Goal: Task Accomplishment & Management: Manage account settings

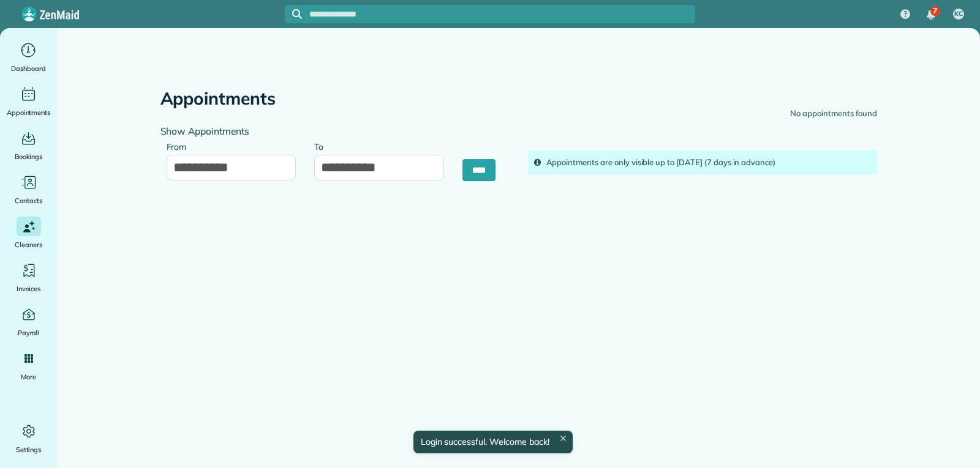
type input "**********"
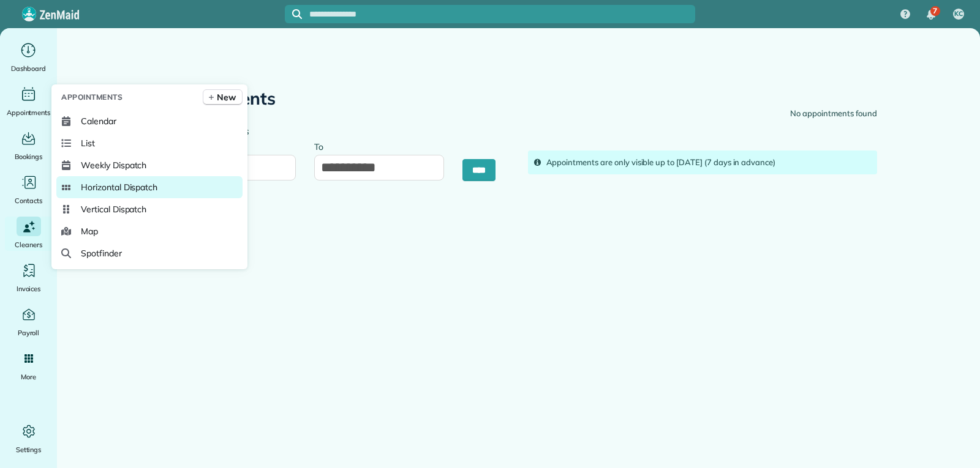
click at [107, 185] on span "Horizontal Dispatch" at bounding box center [119, 187] width 77 height 12
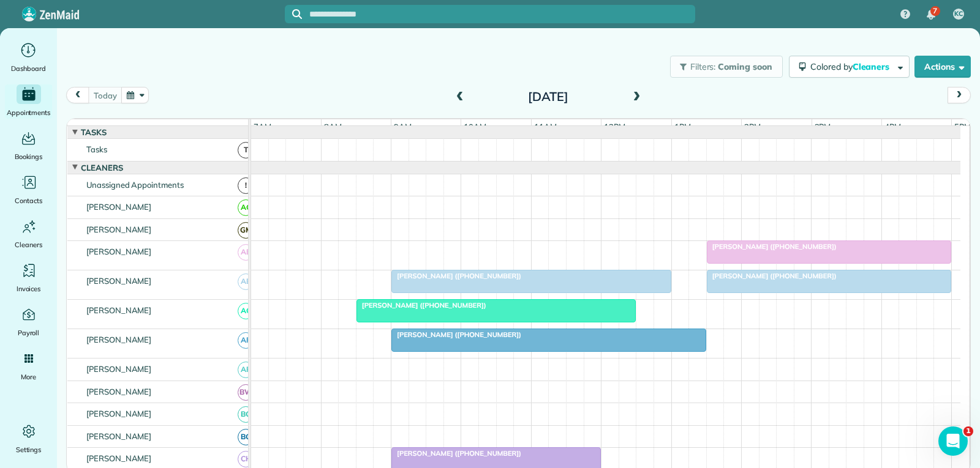
click at [893, 263] on div at bounding box center [828, 252] width 243 height 22
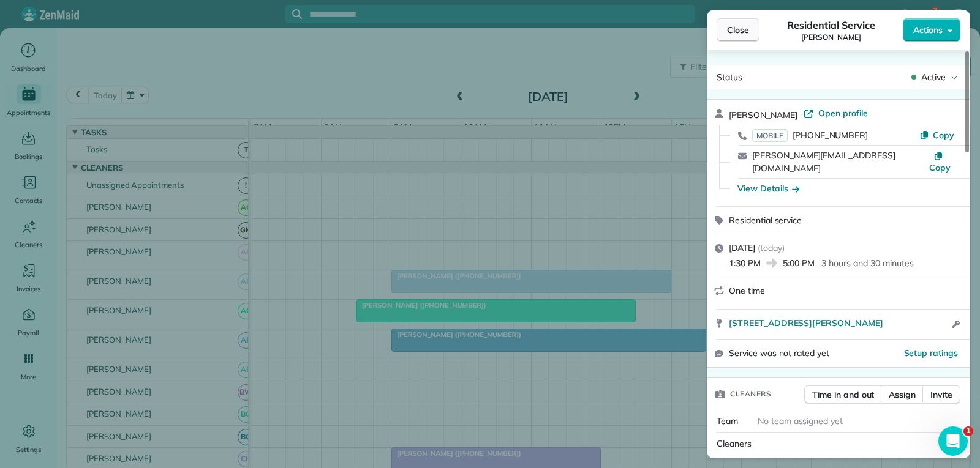
click at [732, 32] on span "Close" at bounding box center [738, 30] width 22 height 12
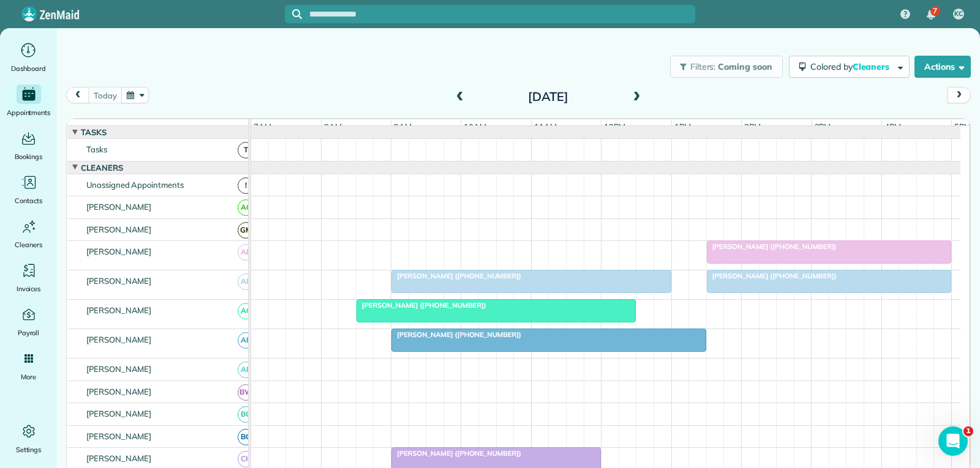
click at [542, 293] on div at bounding box center [531, 282] width 279 height 22
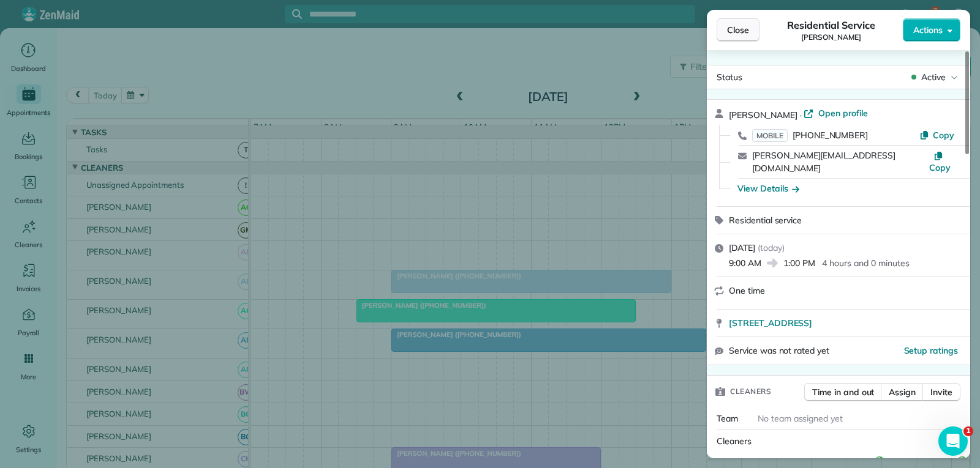
click at [748, 28] on span "Close" at bounding box center [738, 30] width 22 height 12
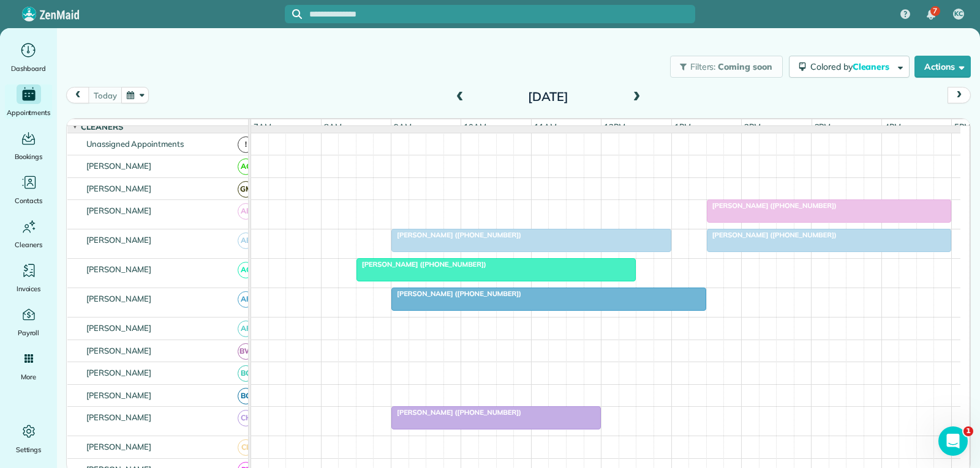
scroll to position [61, 0]
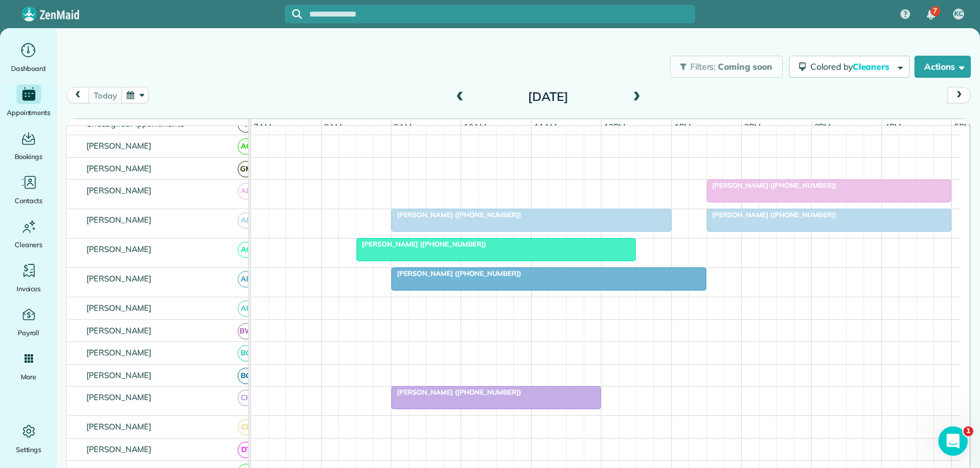
click at [563, 261] on div at bounding box center [496, 250] width 279 height 22
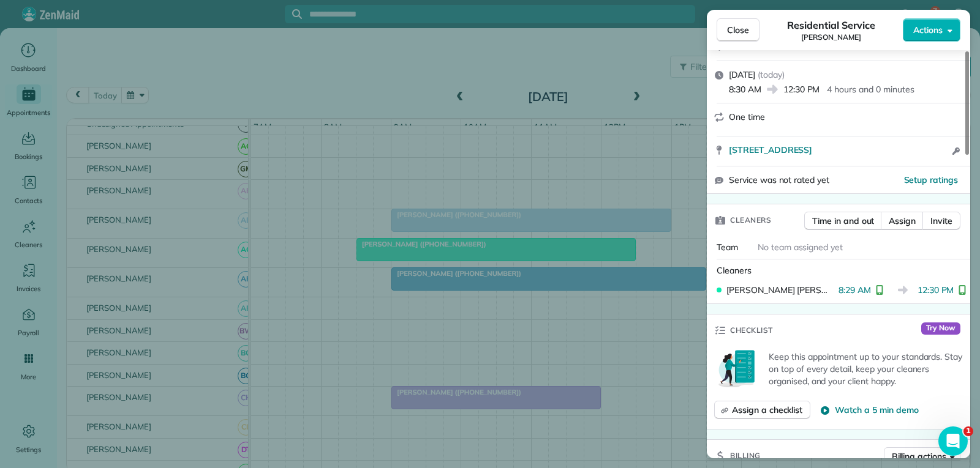
scroll to position [245, 0]
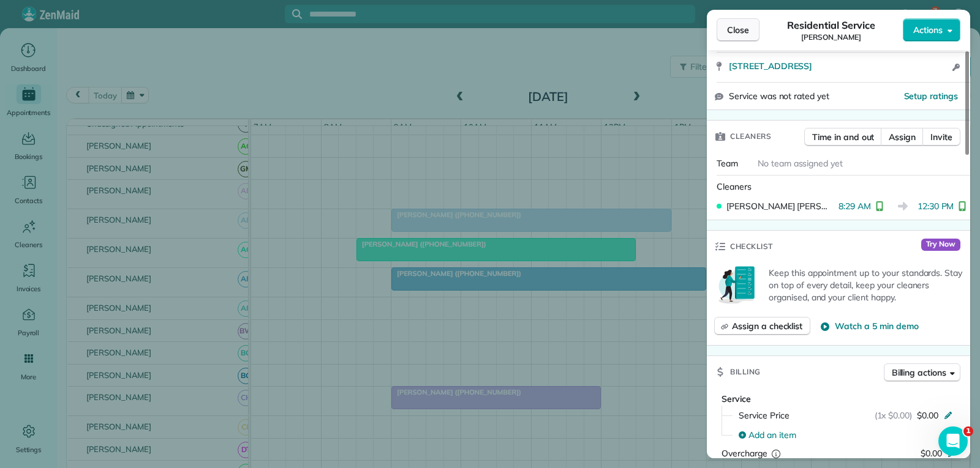
click at [735, 26] on span "Close" at bounding box center [738, 30] width 22 height 12
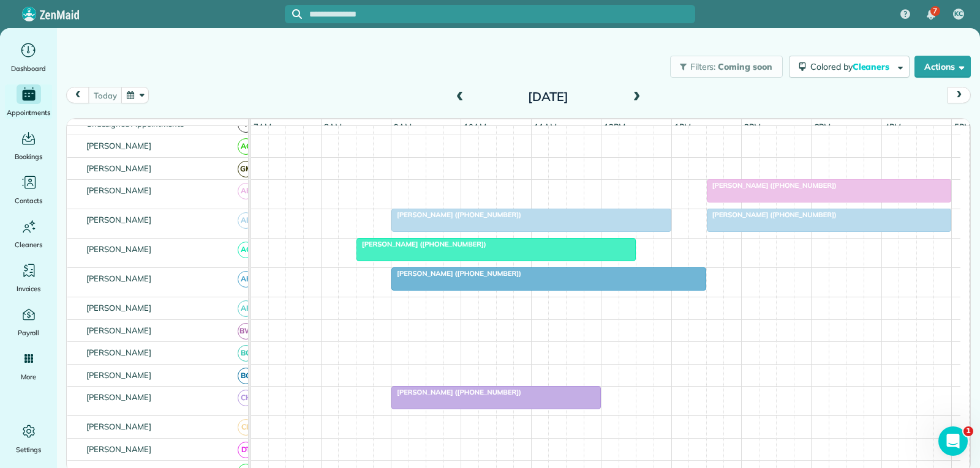
click at [534, 278] on div "[PERSON_NAME] ([PHONE_NUMBER])" at bounding box center [548, 273] width 307 height 9
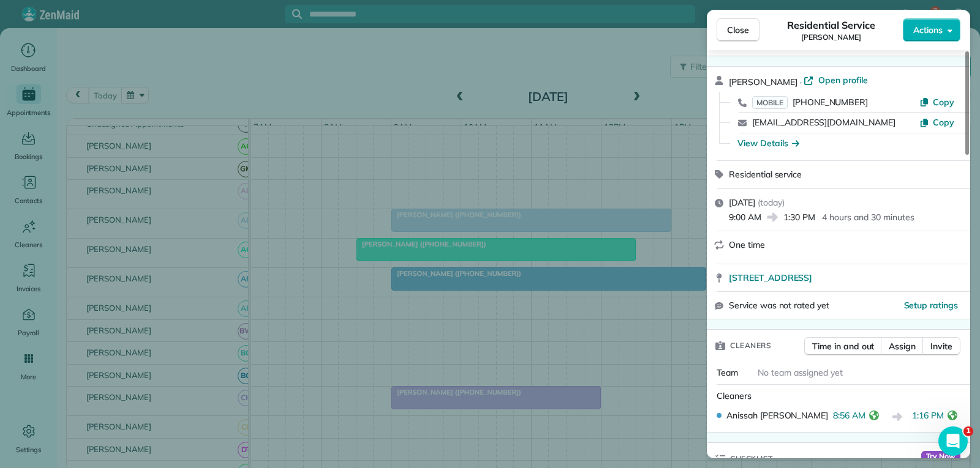
scroll to position [61, 0]
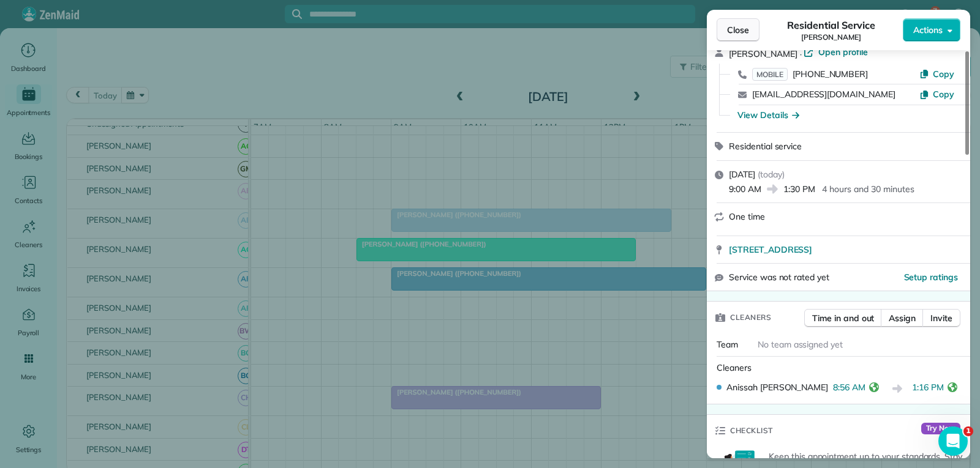
click at [730, 36] on button "Close" at bounding box center [737, 29] width 43 height 23
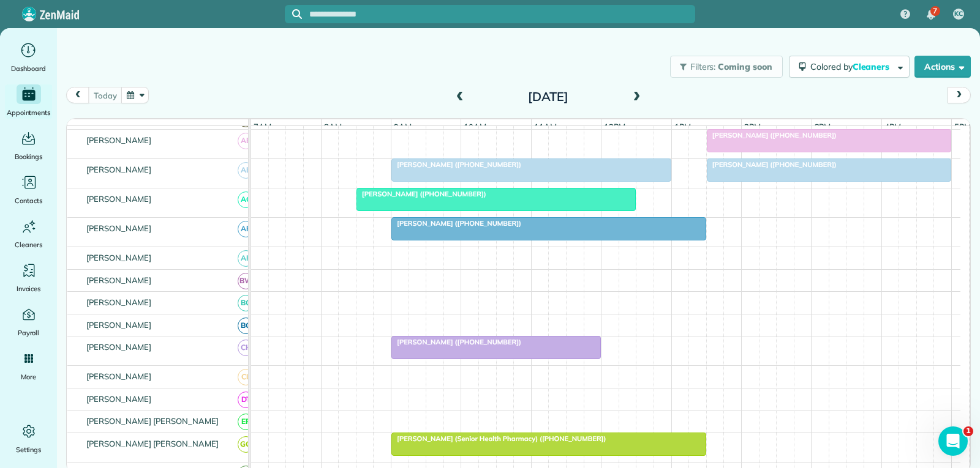
scroll to position [184, 0]
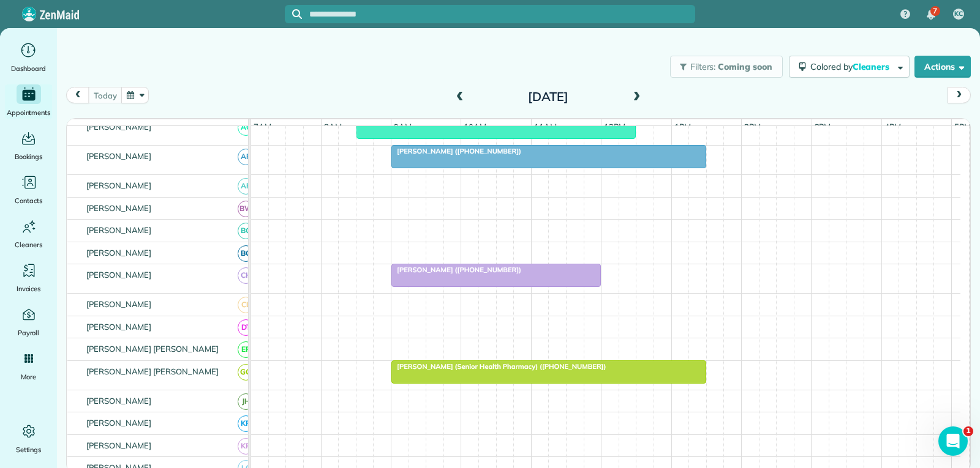
click at [523, 274] on div "[PERSON_NAME] ([PHONE_NUMBER])" at bounding box center [496, 270] width 202 height 9
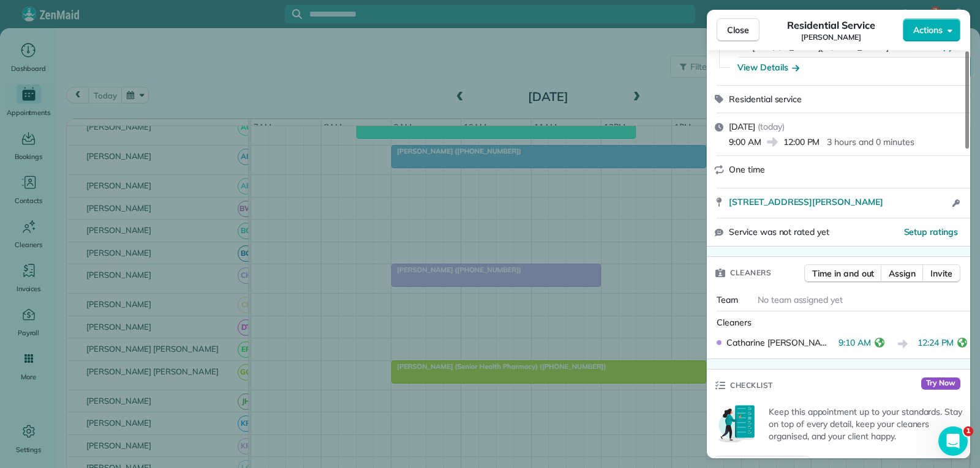
scroll to position [122, 0]
click at [729, 35] on span "Close" at bounding box center [738, 30] width 22 height 12
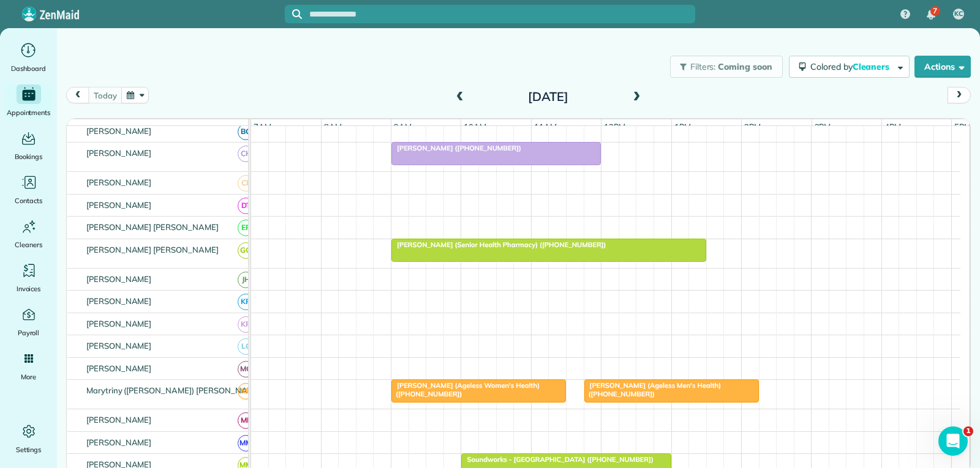
scroll to position [306, 0]
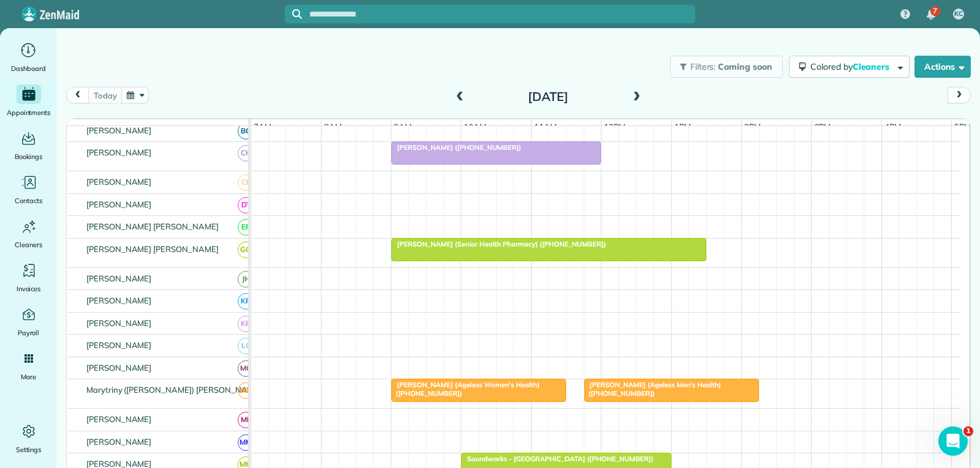
click at [644, 249] on div "[PERSON_NAME] (Senior Health Pharmacy) ([PHONE_NUMBER])" at bounding box center [548, 244] width 307 height 9
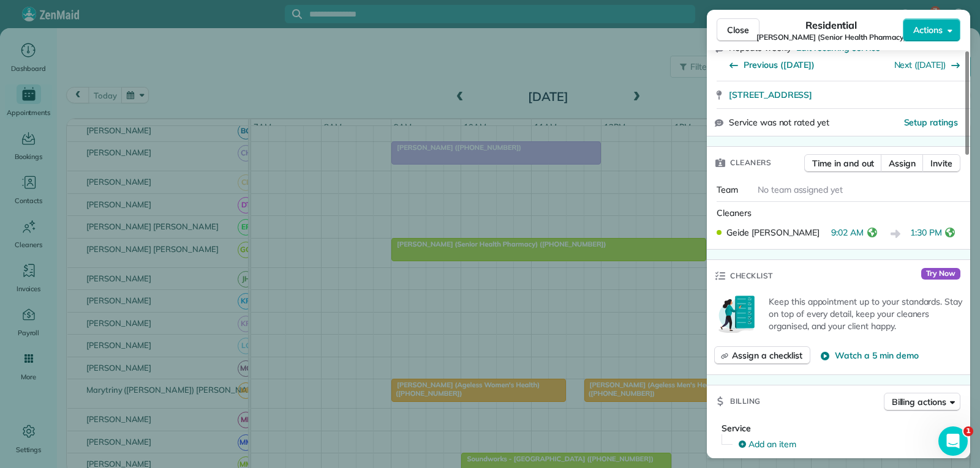
scroll to position [245, 0]
click at [731, 30] on span "Close" at bounding box center [738, 30] width 22 height 12
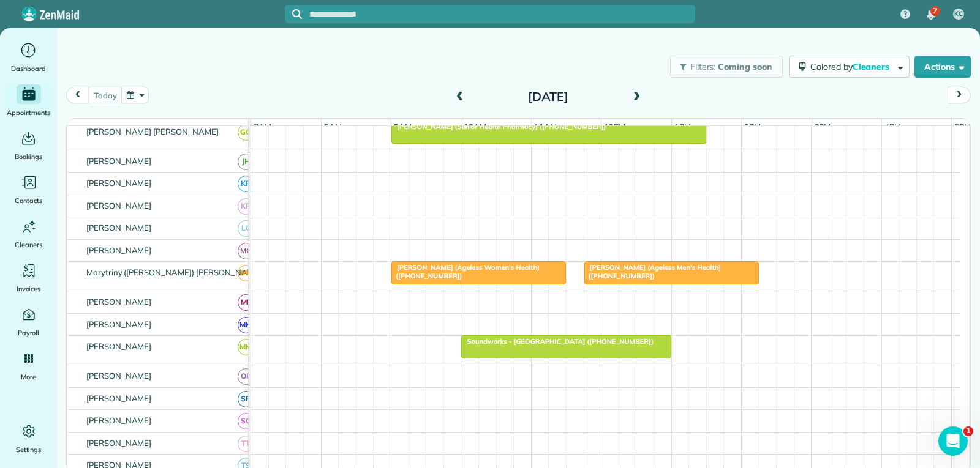
scroll to position [490, 0]
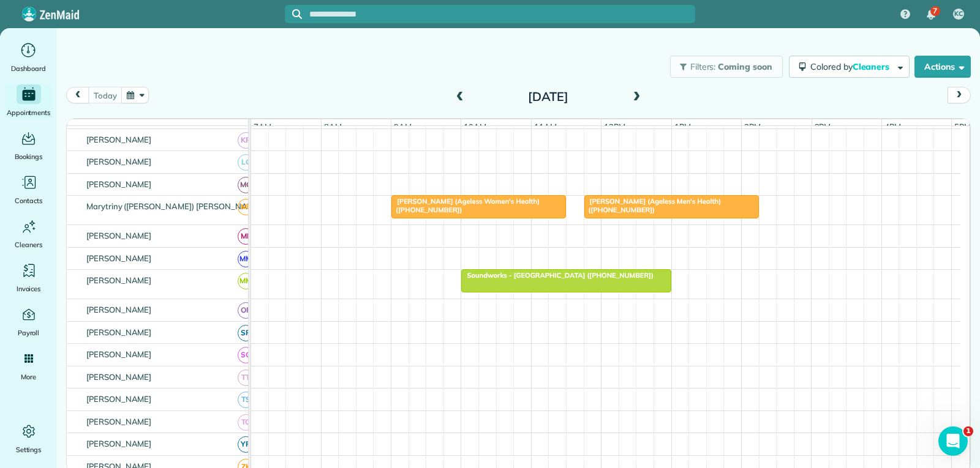
click at [508, 213] on span "[PERSON_NAME] (Ageless Women's Health) ([PHONE_NUMBER])" at bounding box center [465, 205] width 149 height 17
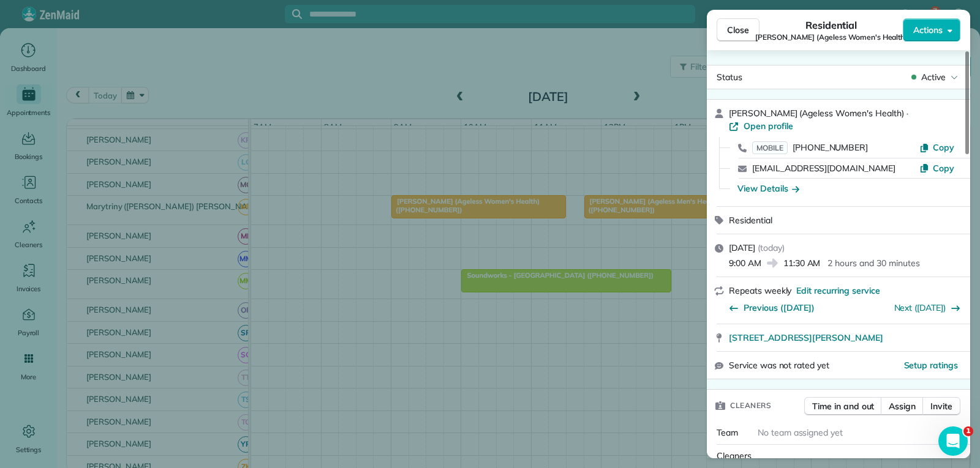
click at [748, 29] on span "Close" at bounding box center [738, 30] width 22 height 12
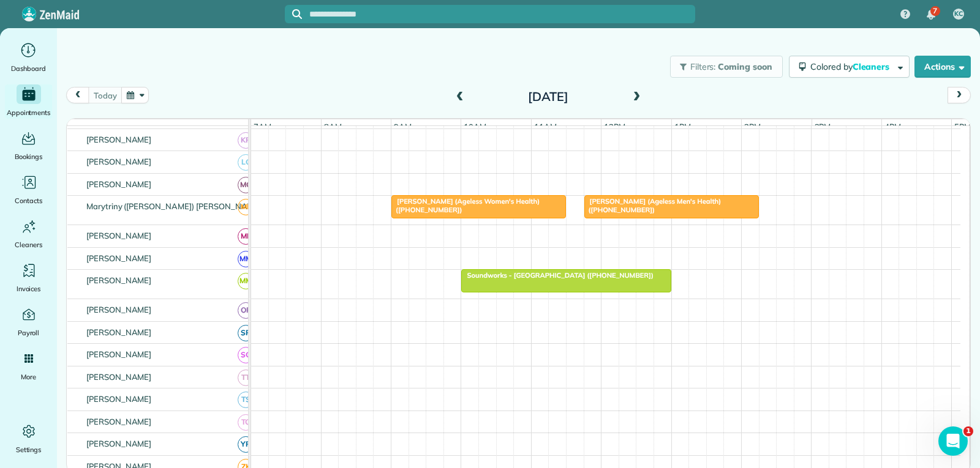
click at [688, 214] on span "[PERSON_NAME] (Ageless Men's Health) ([PHONE_NUMBER])" at bounding box center [652, 205] width 138 height 17
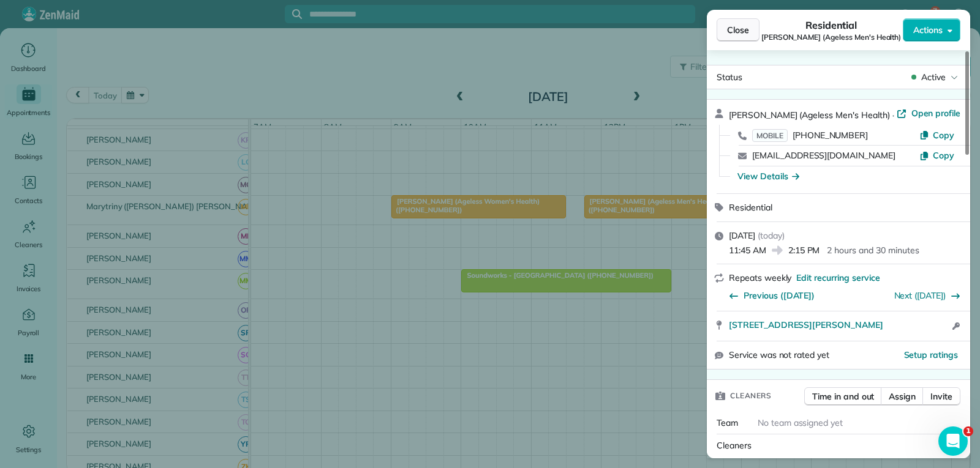
click at [740, 33] on span "Close" at bounding box center [738, 30] width 22 height 12
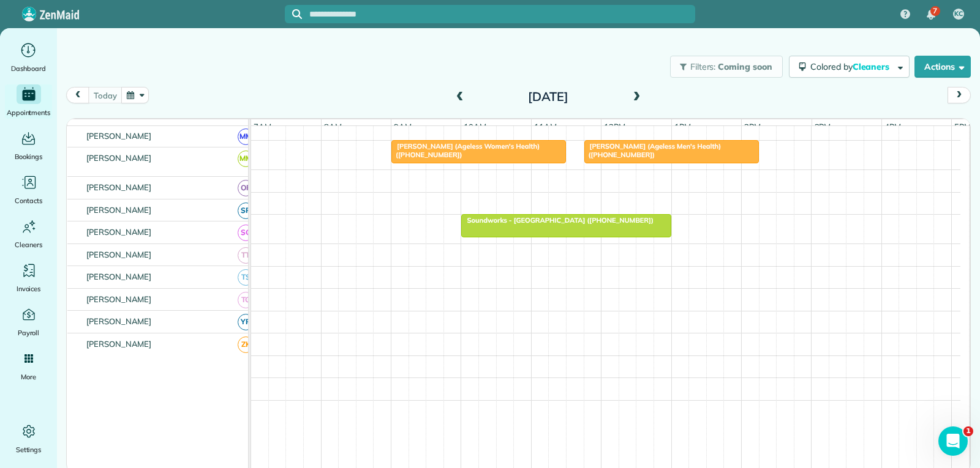
scroll to position [490, 0]
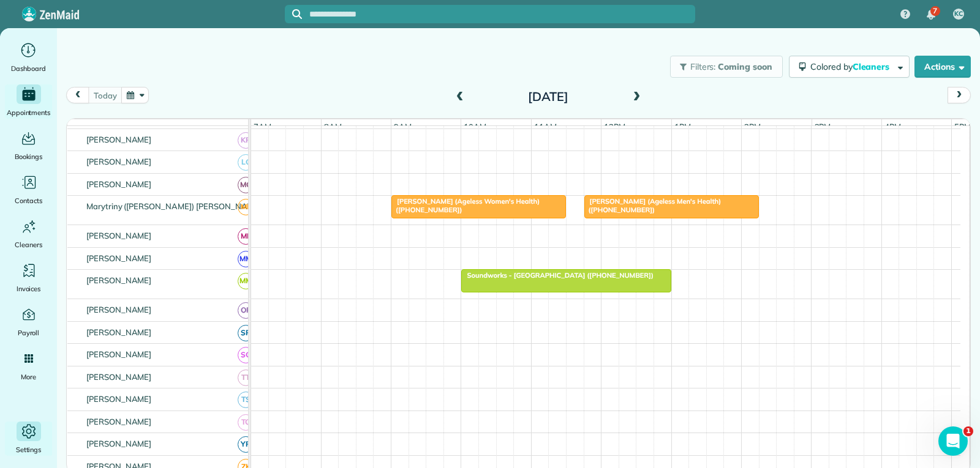
click at [31, 433] on icon "Main" at bounding box center [29, 432] width 6 height 6
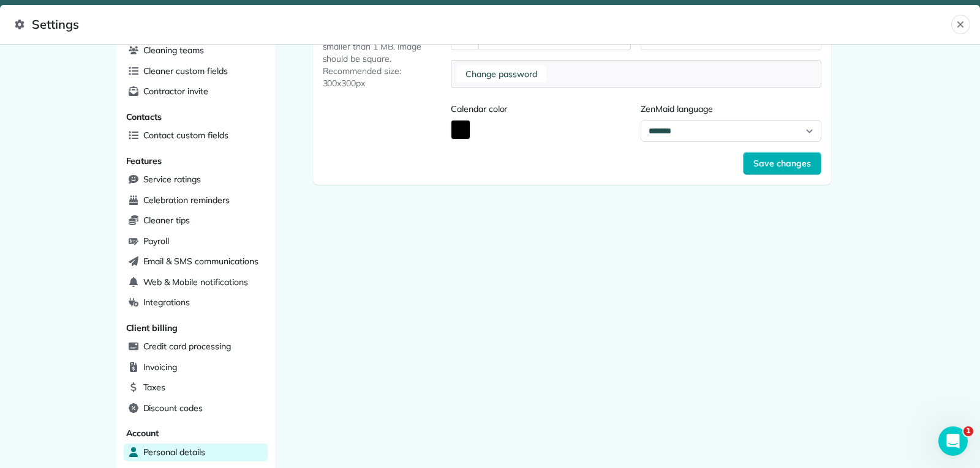
scroll to position [345, 0]
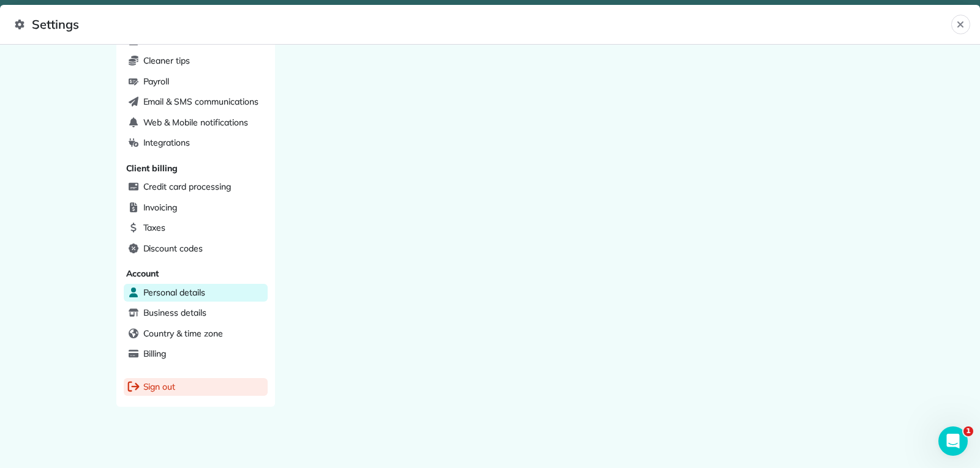
click at [158, 387] on span "Sign out" at bounding box center [159, 387] width 32 height 12
